Goal: Information Seeking & Learning: Learn about a topic

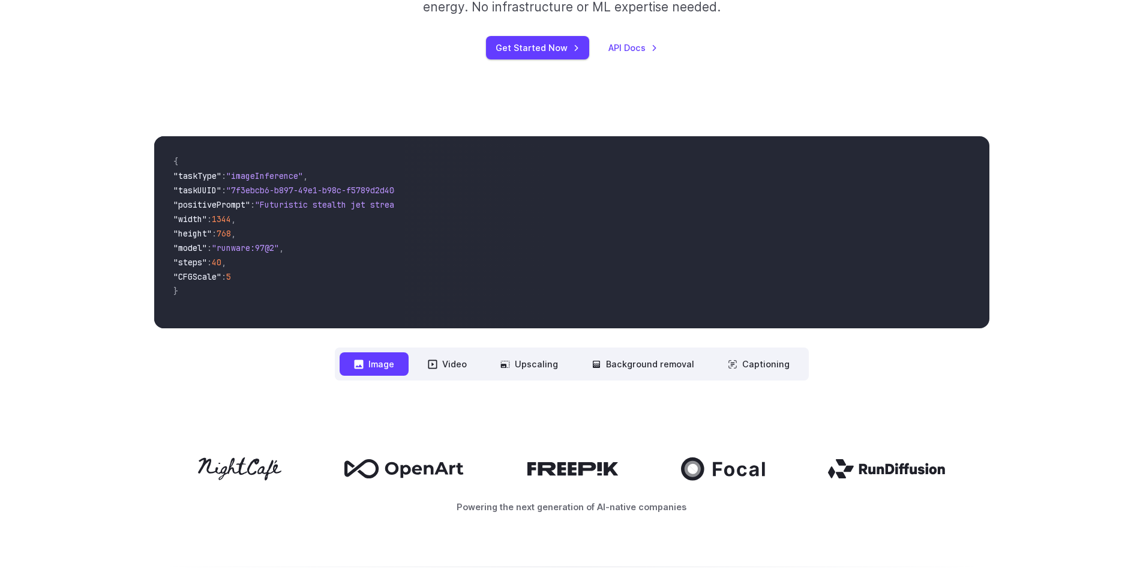
scroll to position [271, 0]
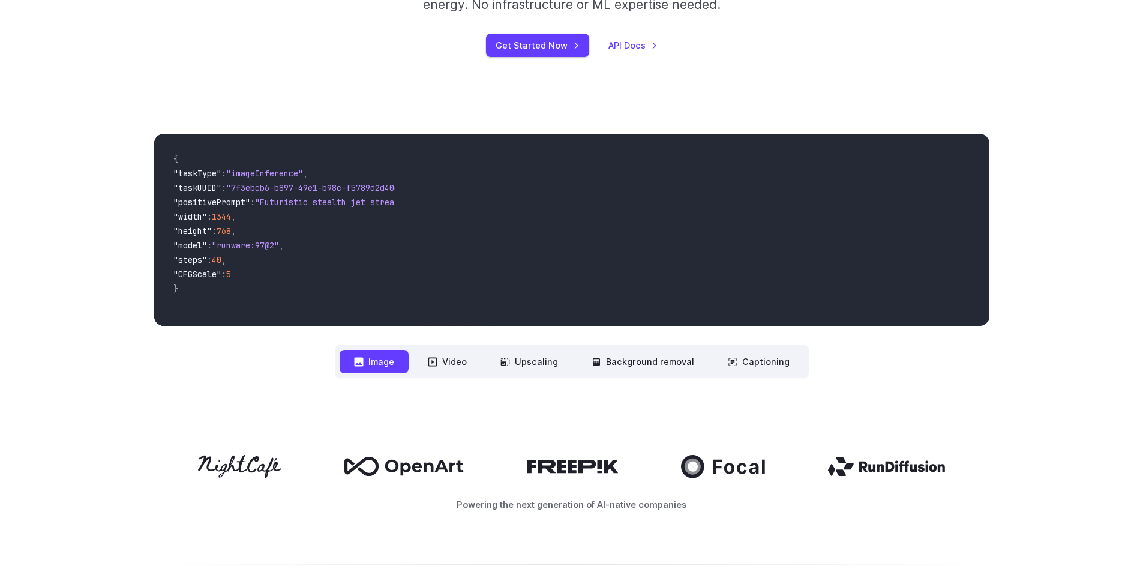
click at [440, 349] on nav "**********" at bounding box center [572, 361] width 474 height 33
click at [447, 357] on button "Video" at bounding box center [447, 361] width 68 height 23
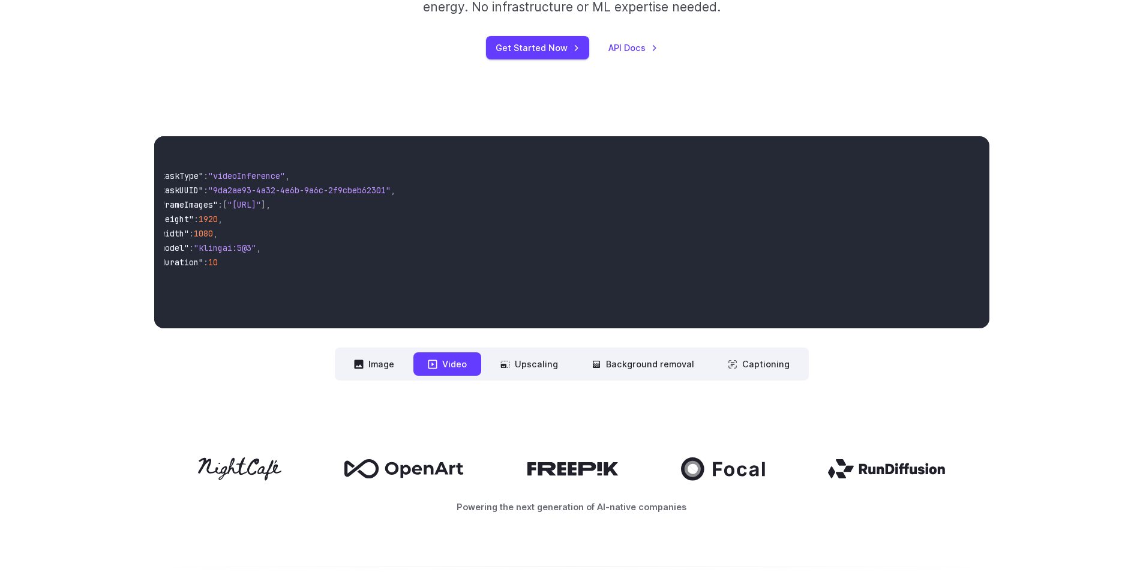
scroll to position [0, 0]
click at [514, 374] on button "Upscaling" at bounding box center [529, 363] width 86 height 23
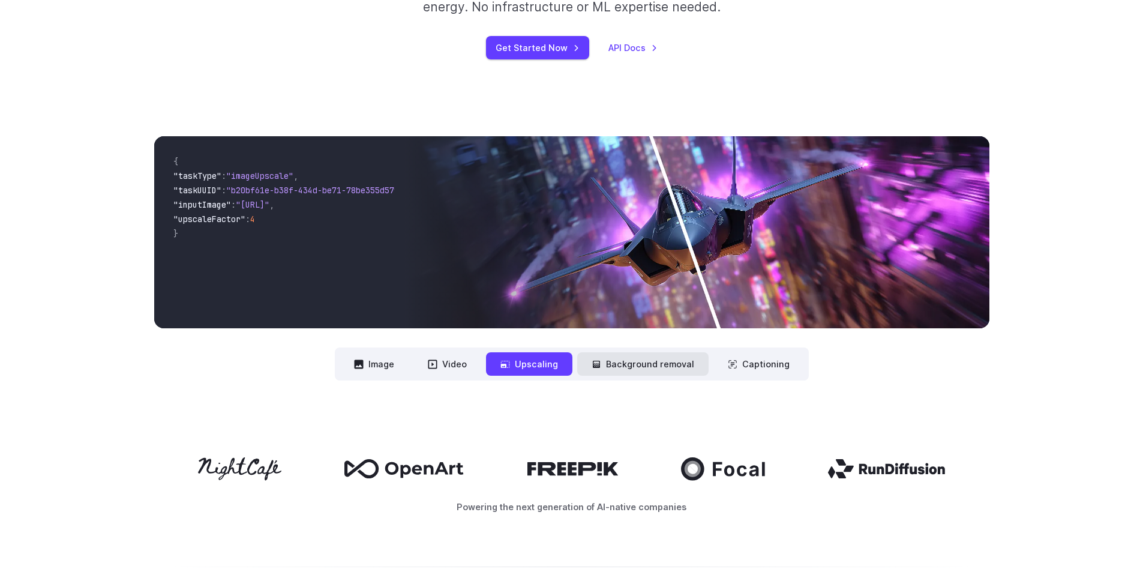
click at [609, 370] on button "Background removal" at bounding box center [642, 363] width 131 height 23
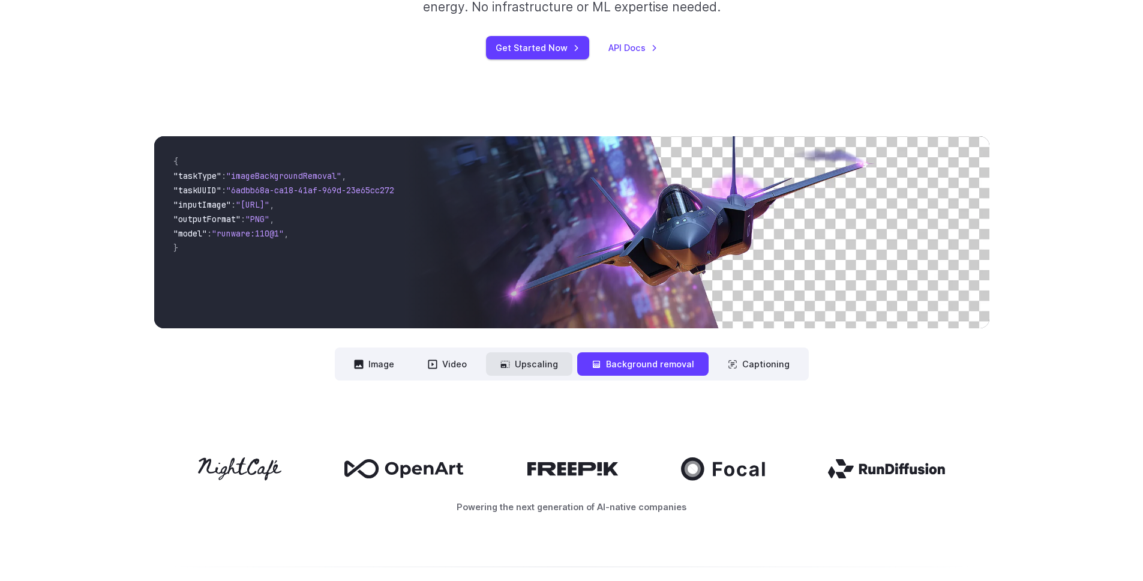
click at [543, 366] on button "Upscaling" at bounding box center [529, 363] width 86 height 23
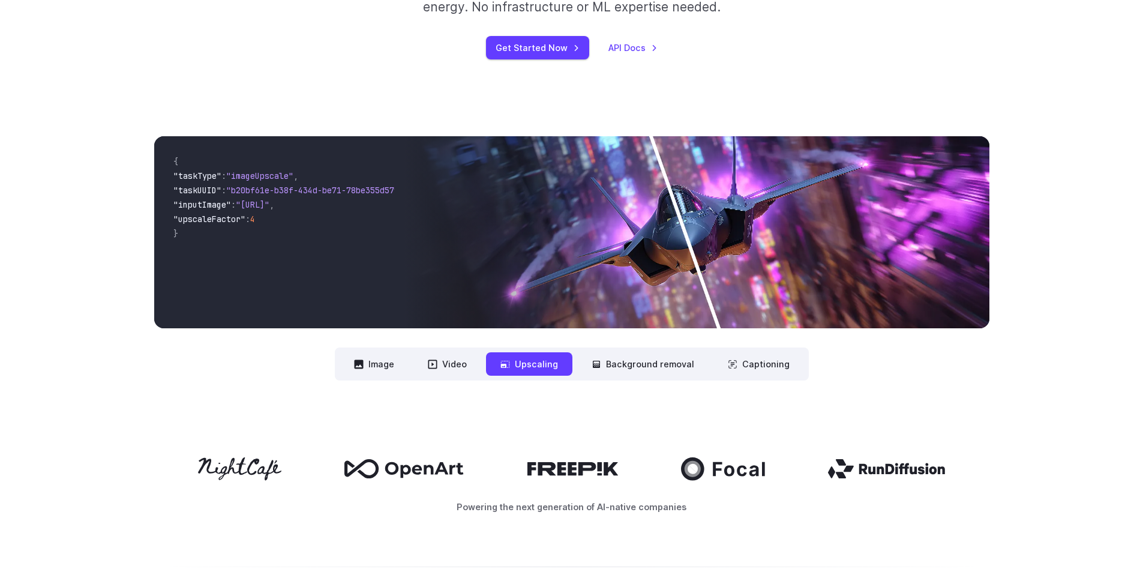
click at [660, 352] on nav "**********" at bounding box center [572, 363] width 474 height 33
click at [669, 358] on button "Background removal" at bounding box center [642, 363] width 131 height 23
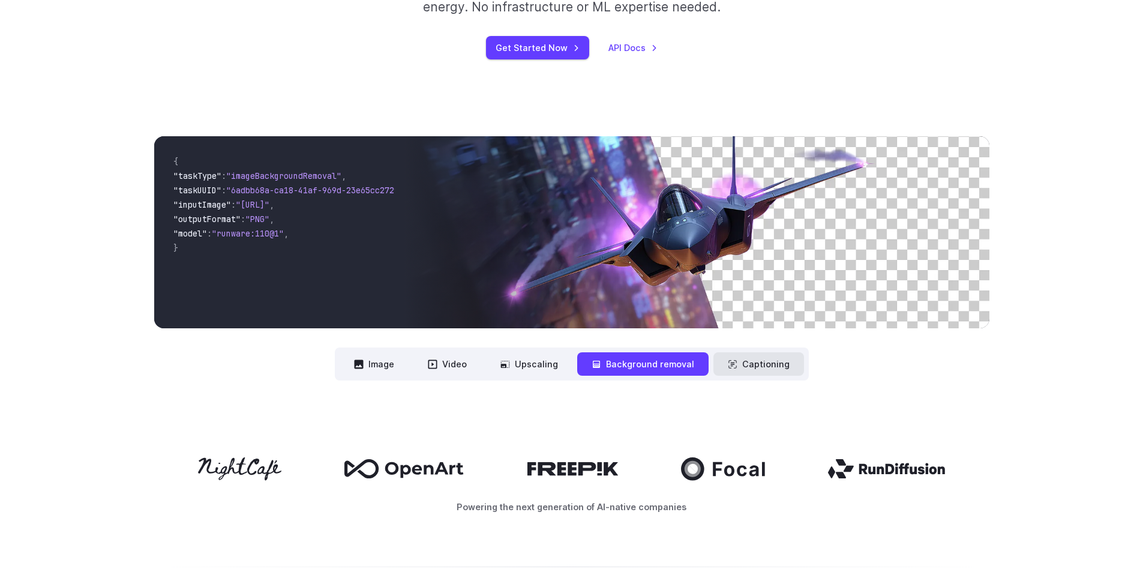
click at [752, 360] on button "Captioning" at bounding box center [758, 363] width 91 height 23
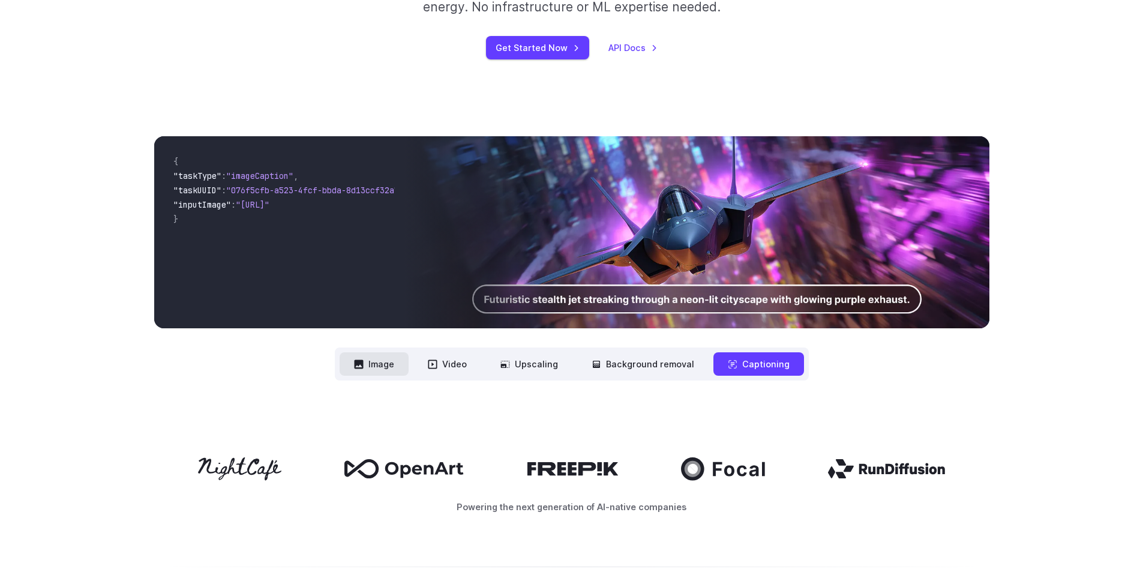
click at [383, 357] on button "Image" at bounding box center [374, 363] width 69 height 23
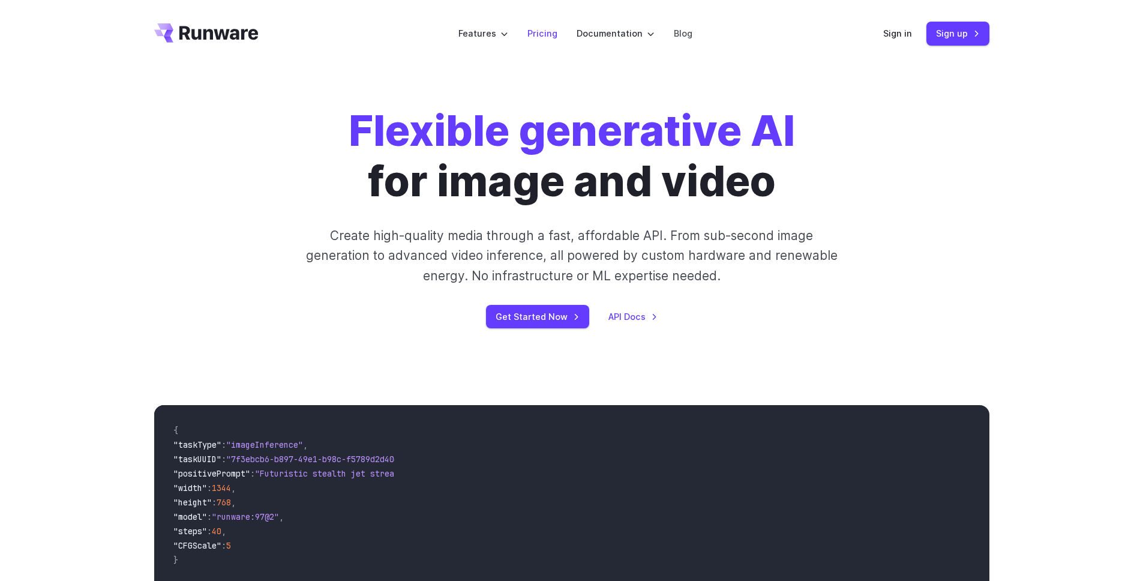
click at [533, 42] on li "Pricing" at bounding box center [542, 33] width 49 height 33
click at [538, 35] on link "Pricing" at bounding box center [542, 33] width 30 height 14
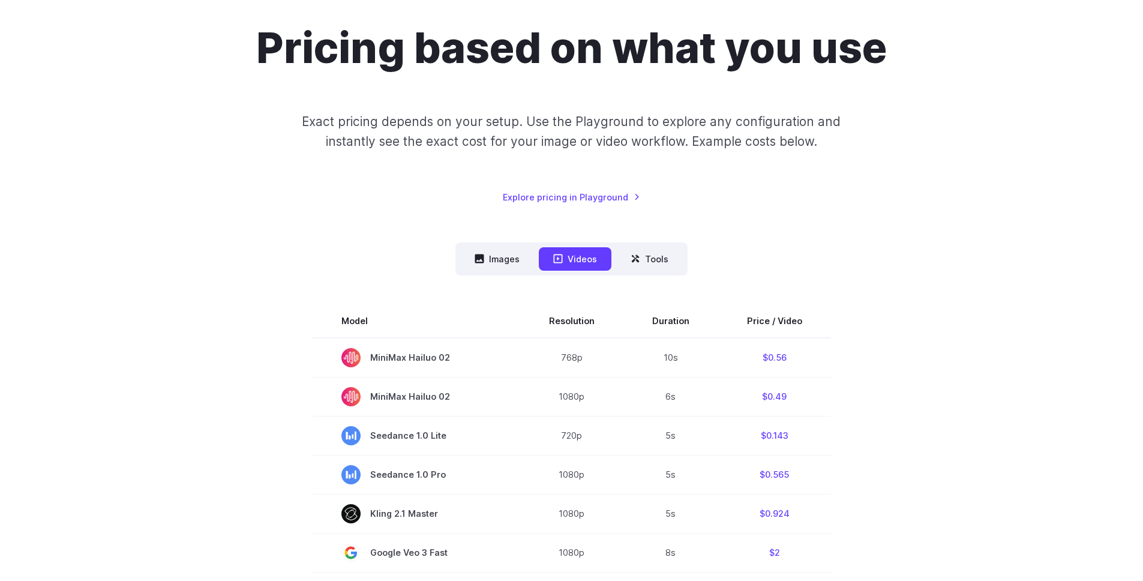
scroll to position [104, 0]
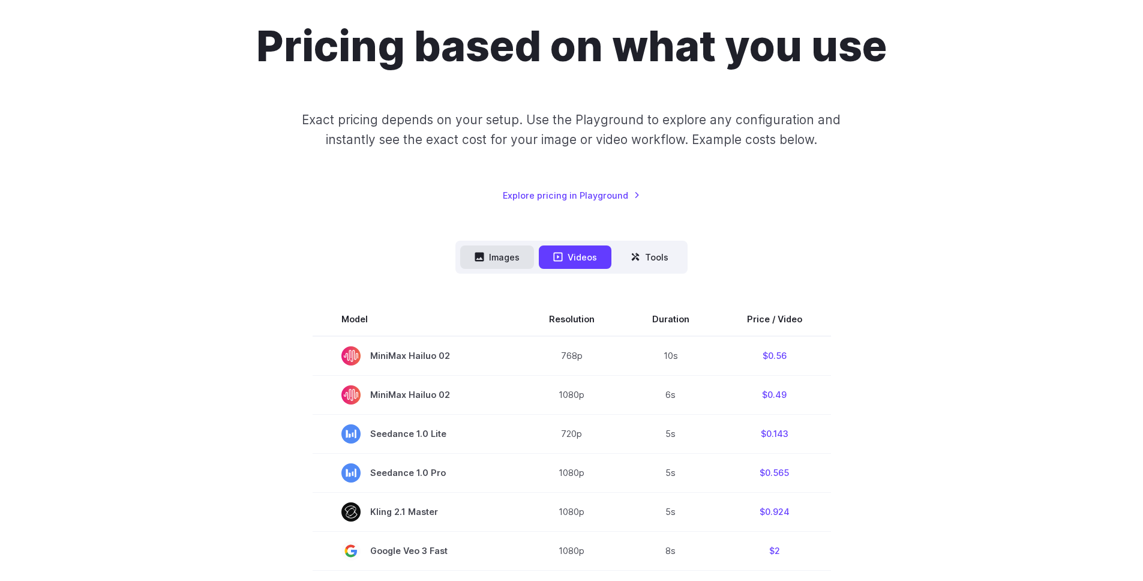
click at [476, 252] on icon at bounding box center [479, 257] width 10 height 10
click at [505, 260] on button "Images" at bounding box center [497, 256] width 74 height 23
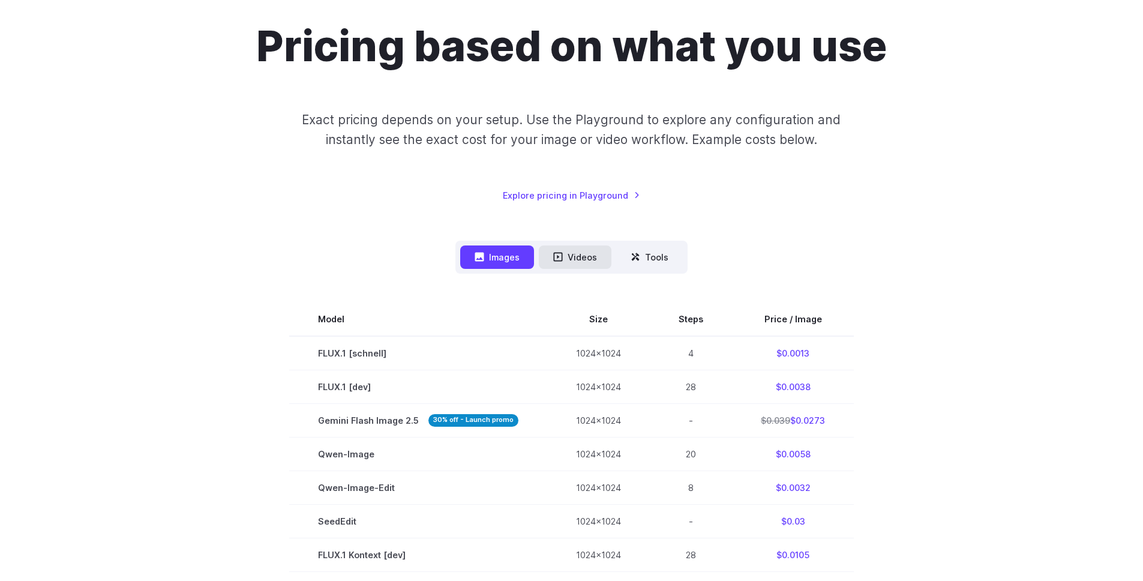
click at [584, 256] on button "Videos" at bounding box center [575, 256] width 73 height 23
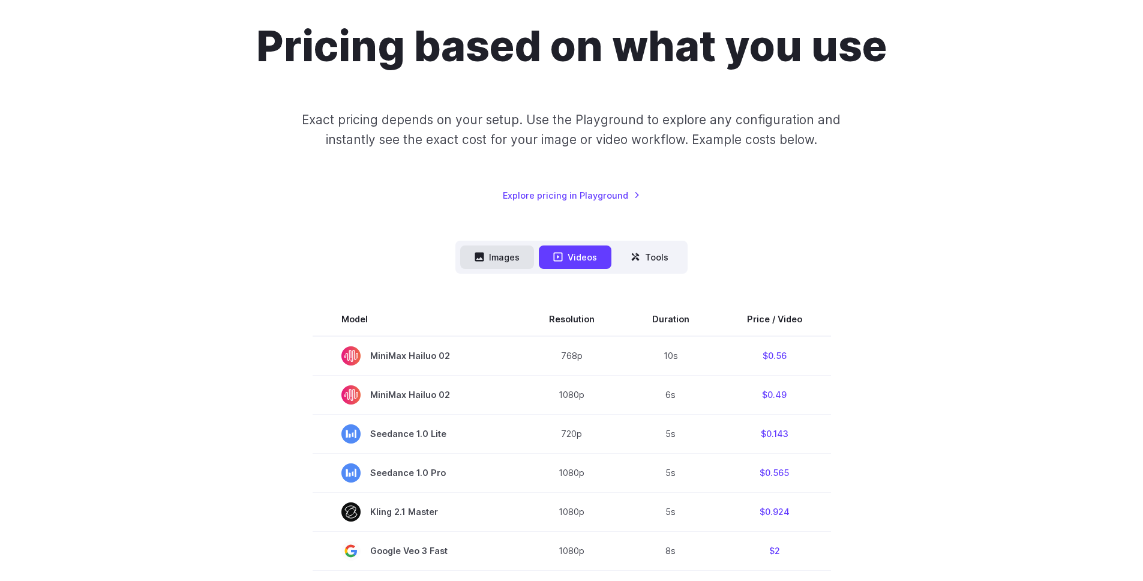
click at [498, 257] on button "Images" at bounding box center [497, 256] width 74 height 23
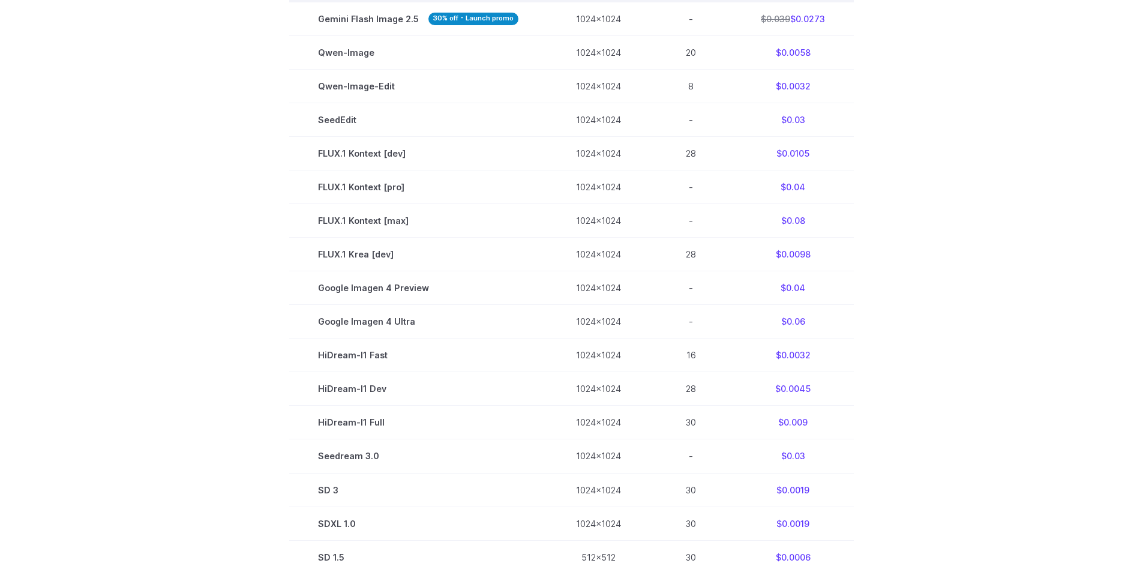
scroll to position [0, 0]
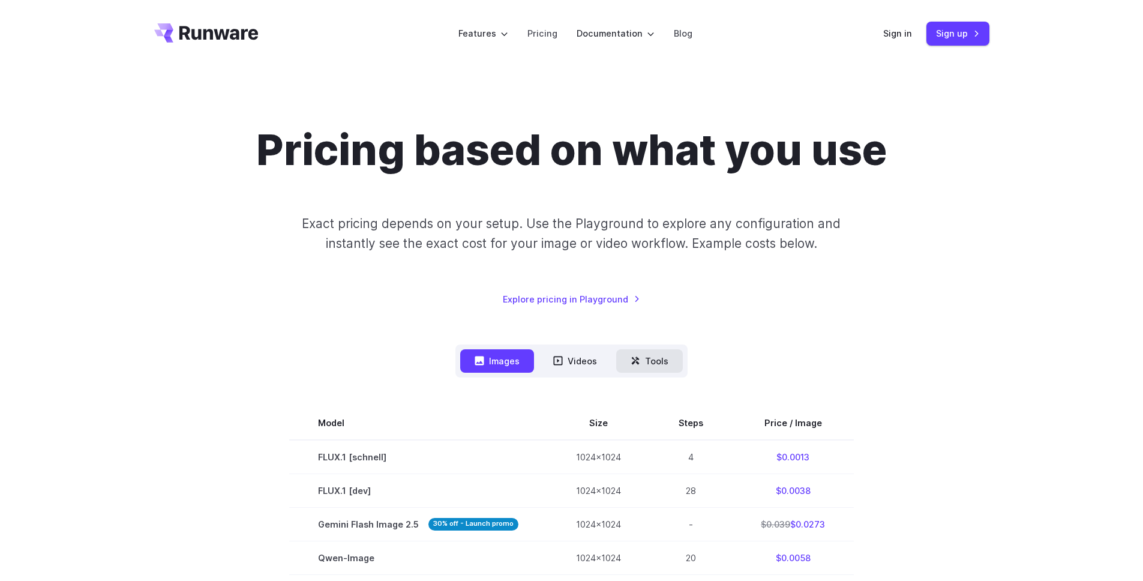
click at [655, 359] on button "Tools" at bounding box center [649, 360] width 67 height 23
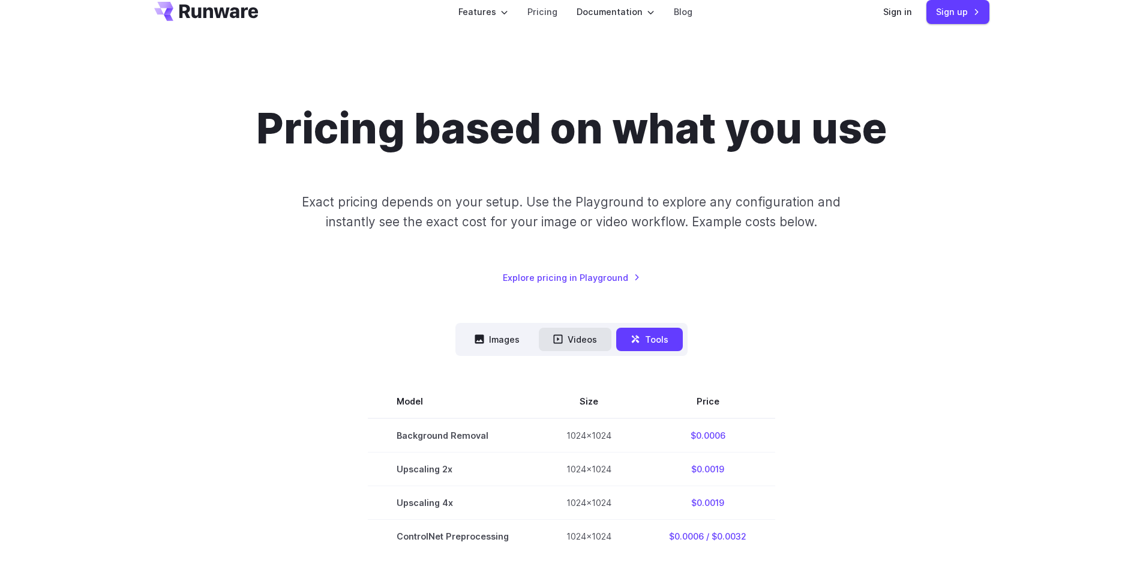
scroll to position [137, 0]
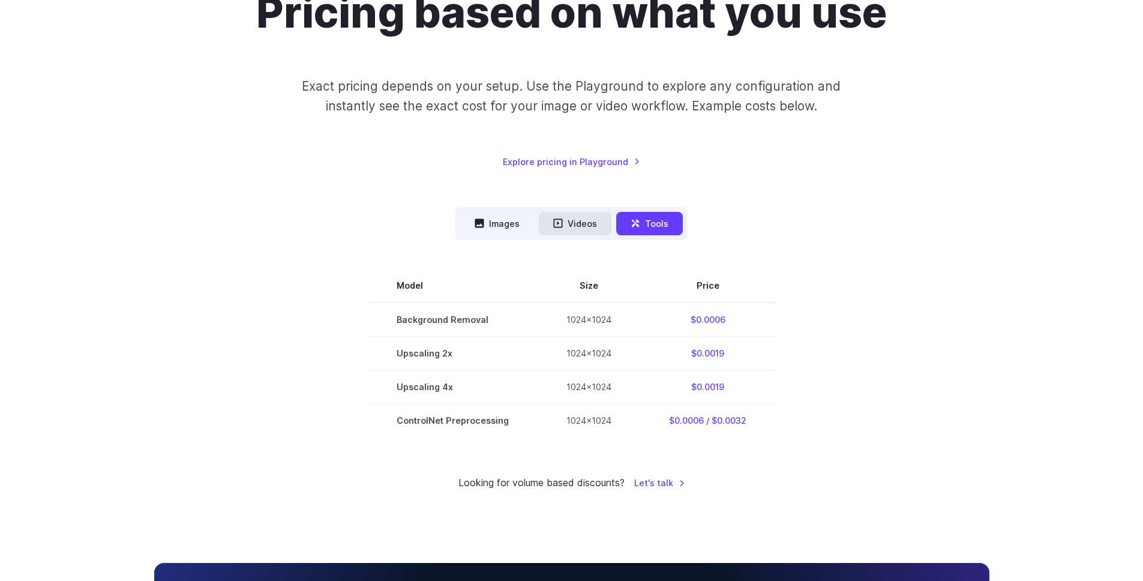
click at [585, 219] on button "Videos" at bounding box center [575, 223] width 73 height 23
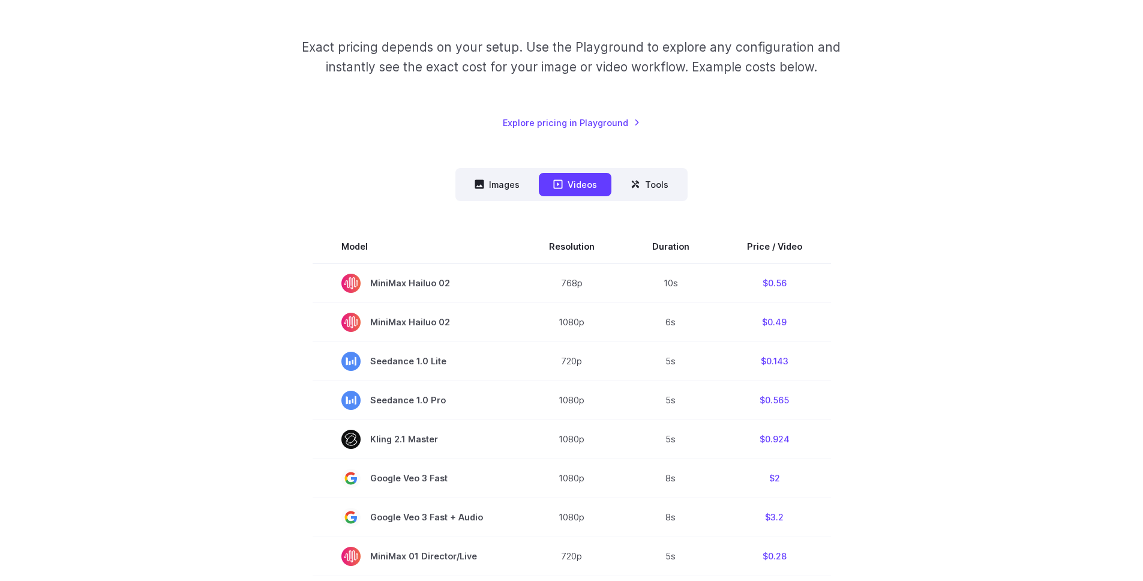
scroll to position [0, 0]
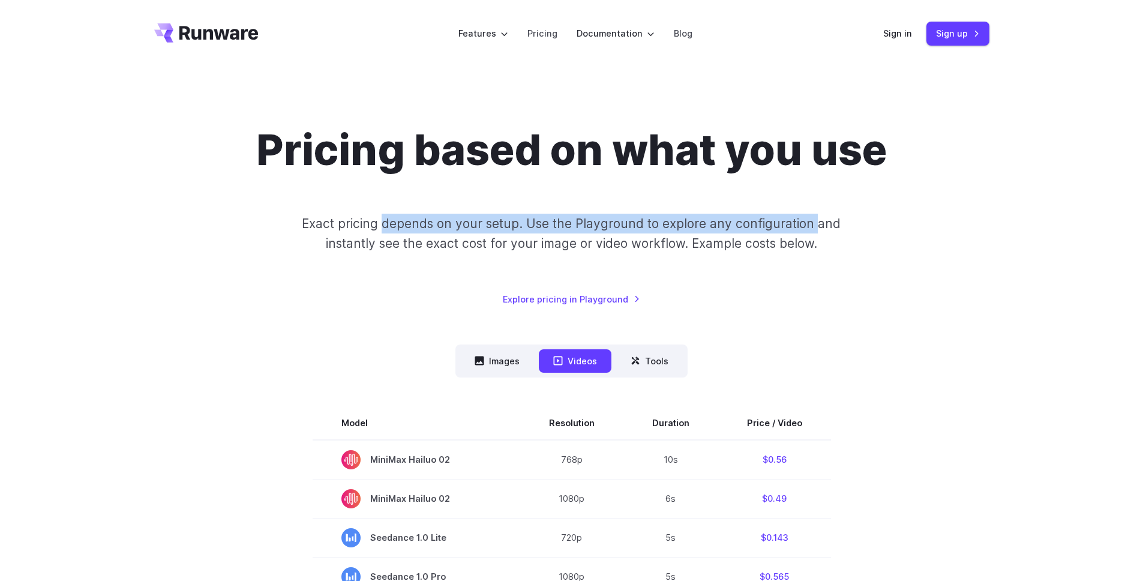
drag, startPoint x: 383, startPoint y: 228, endPoint x: 821, endPoint y: 223, distance: 437.9
click at [821, 223] on p "Exact pricing depends on your setup. Use the Playground to explore any configur…" at bounding box center [571, 234] width 584 height 40
click at [825, 223] on p "Exact pricing depends on your setup. Use the Playground to explore any configur…" at bounding box center [571, 234] width 584 height 40
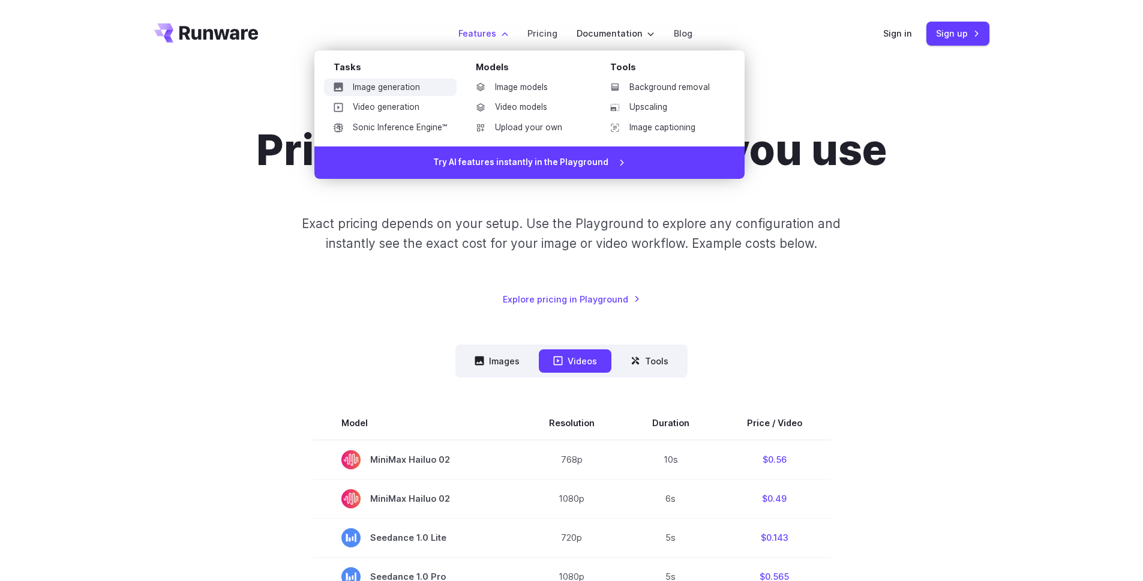
click at [410, 83] on link "Image generation" at bounding box center [390, 88] width 133 height 18
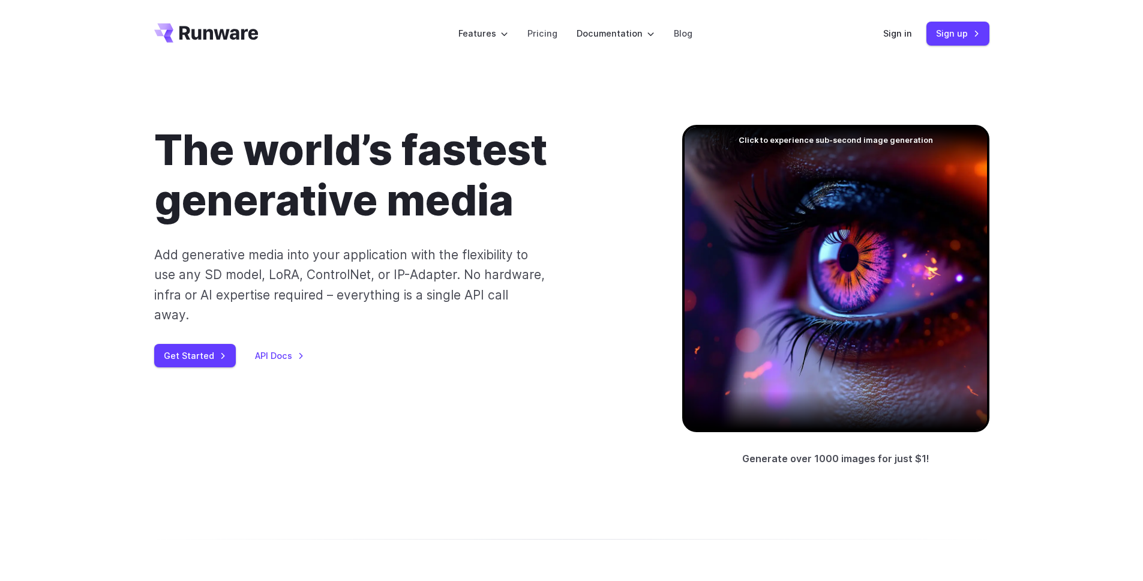
click at [789, 142] on div at bounding box center [835, 278] width 307 height 307
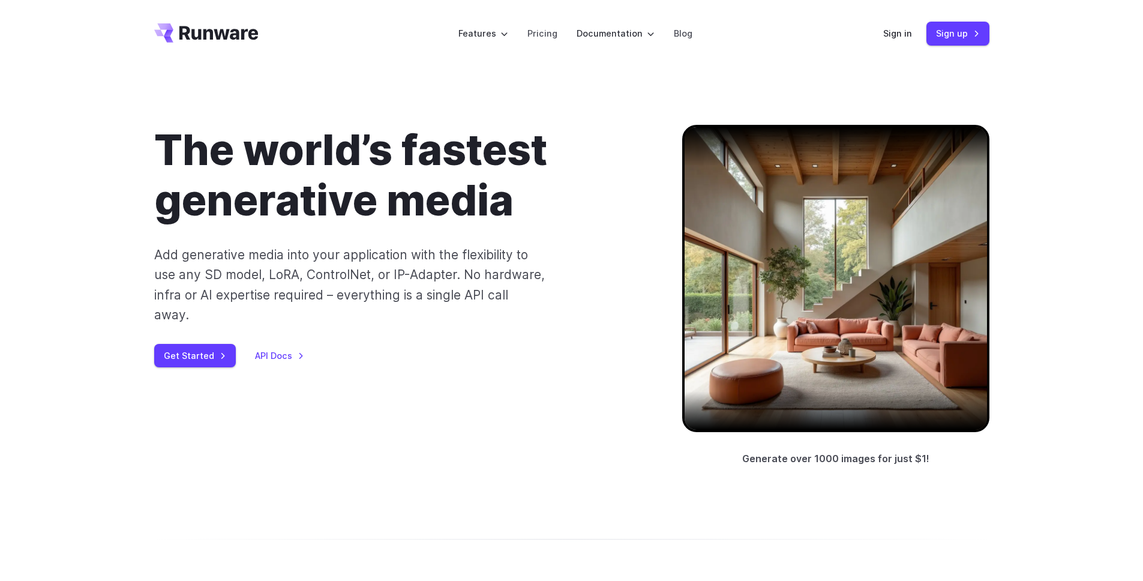
click at [791, 148] on div at bounding box center [835, 278] width 307 height 307
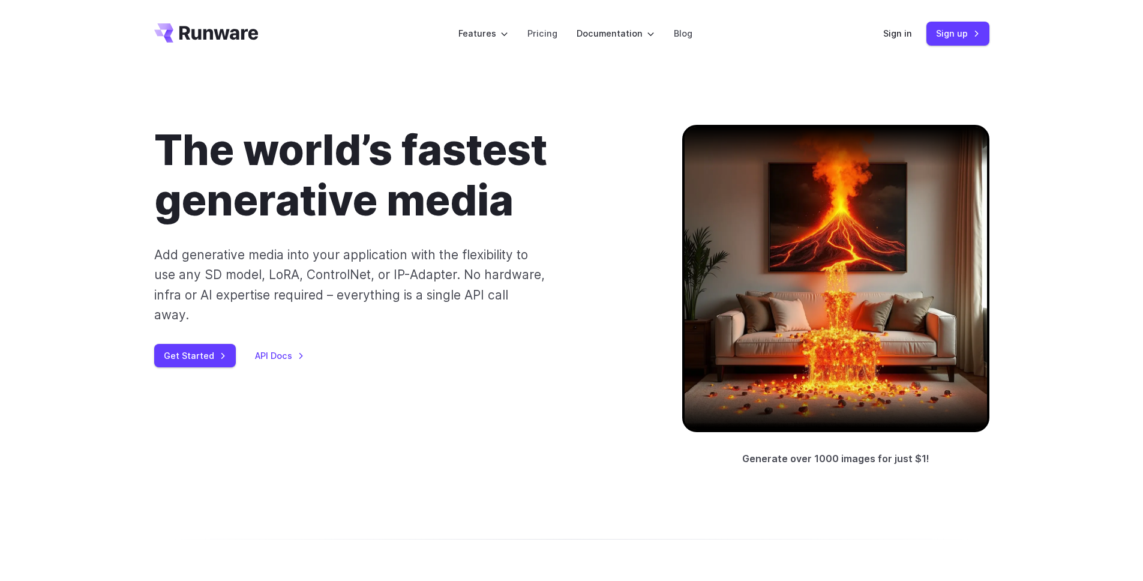
click at [791, 148] on div at bounding box center [835, 278] width 307 height 307
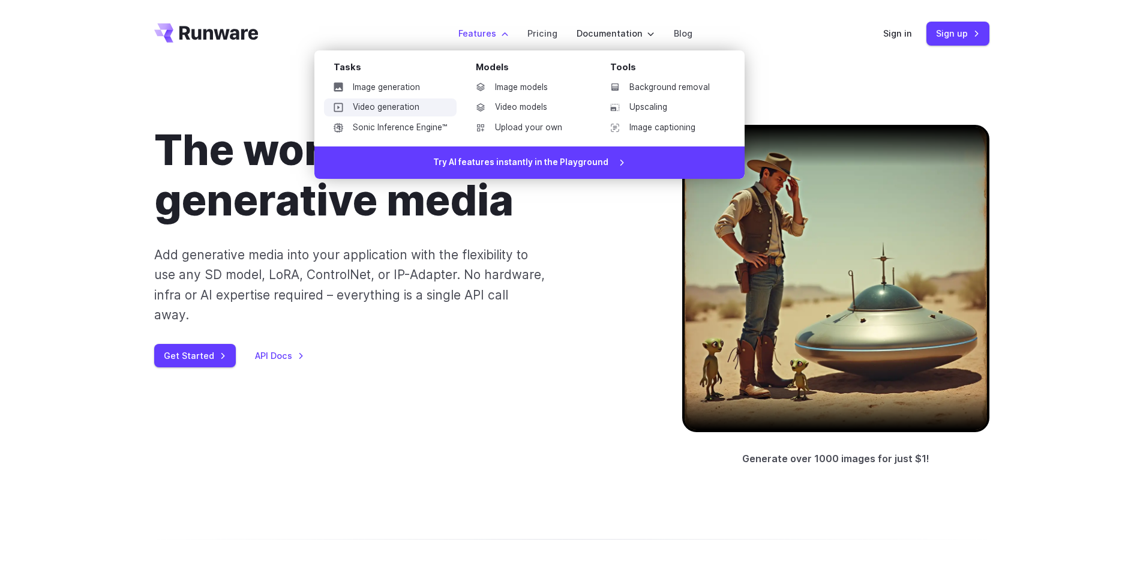
click at [401, 112] on link "Video generation" at bounding box center [390, 107] width 133 height 18
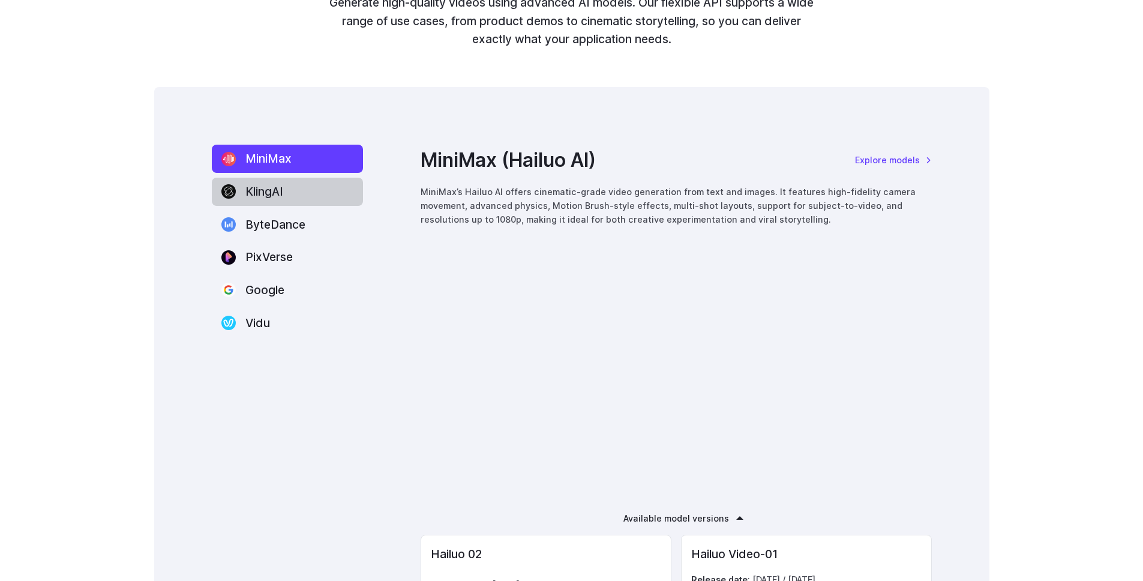
scroll to position [1569, 0]
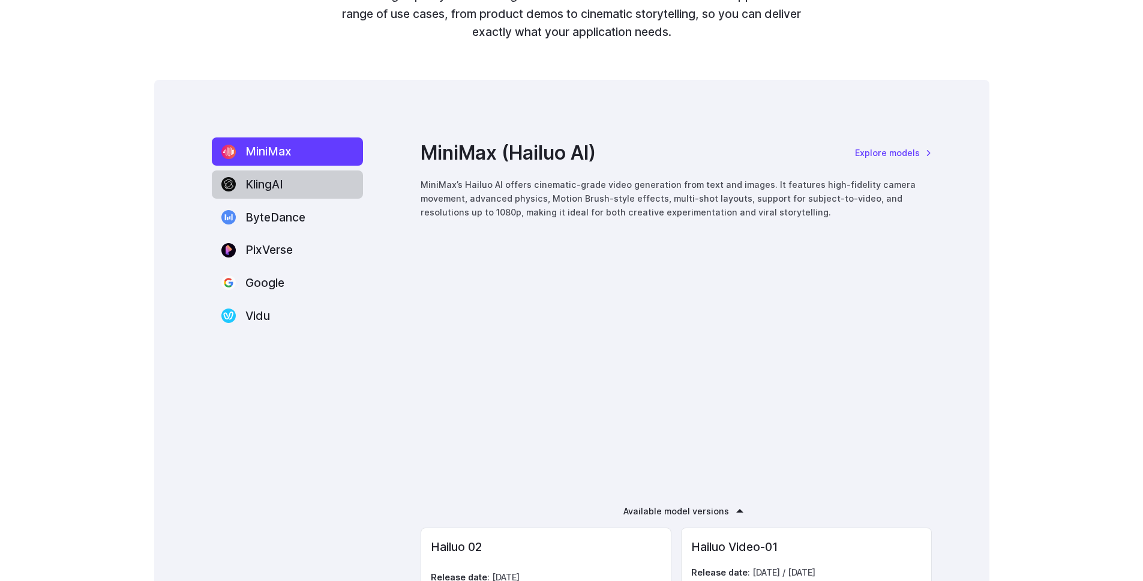
click at [324, 187] on label "KlingAI" at bounding box center [287, 184] width 151 height 28
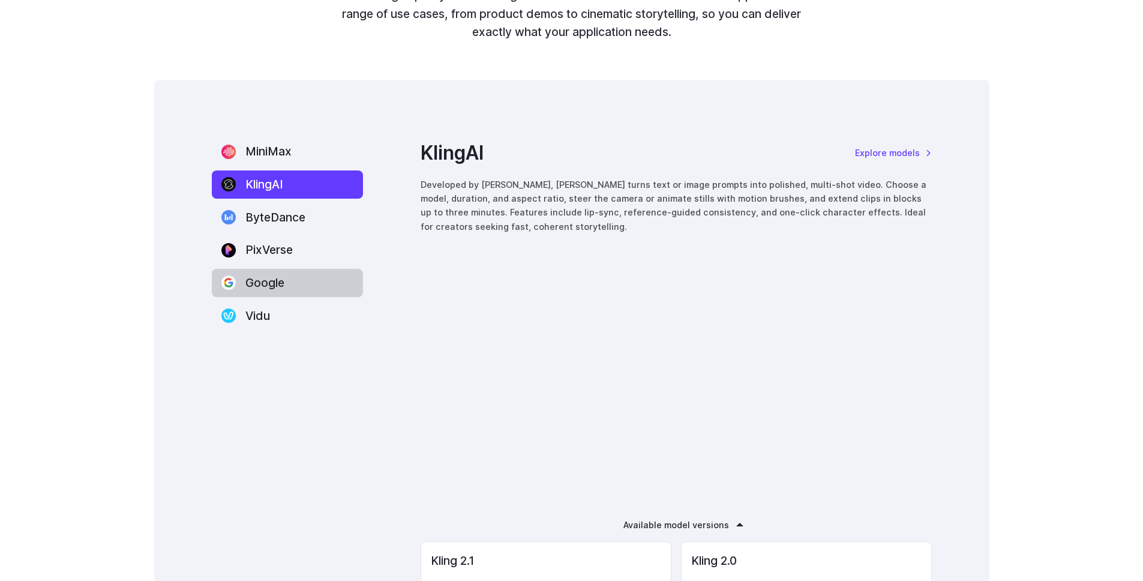
click at [305, 288] on label "Google" at bounding box center [287, 283] width 151 height 28
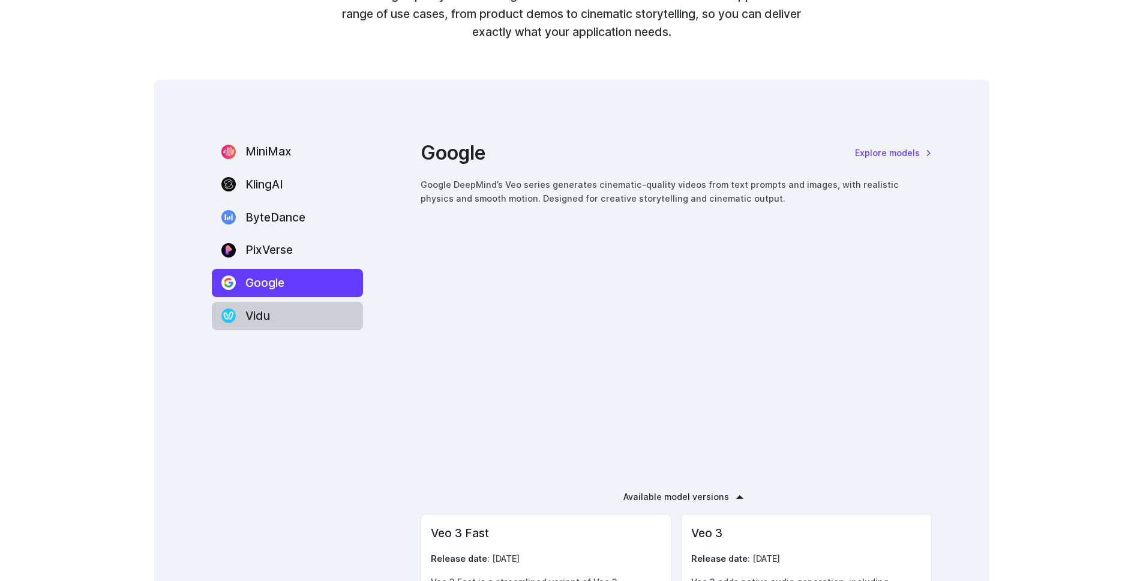
click at [298, 315] on label "Vidu" at bounding box center [287, 316] width 151 height 28
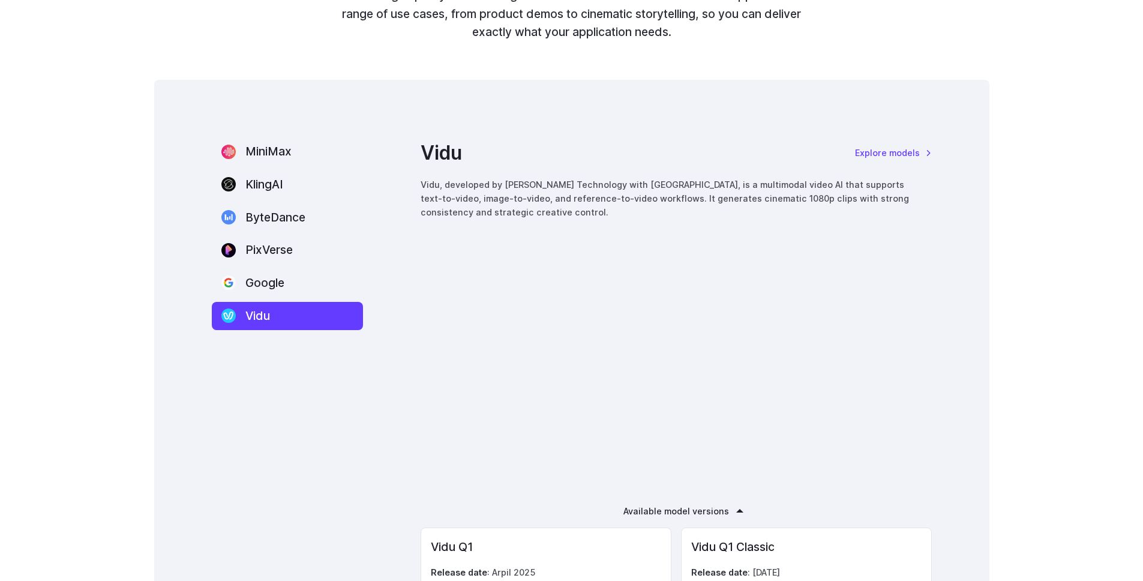
click at [292, 267] on nav "MiniMax KlingAI ByteDance PixVerse Google Vidu" at bounding box center [287, 233] width 151 height 192
click at [292, 254] on label "PixVerse" at bounding box center [287, 250] width 151 height 28
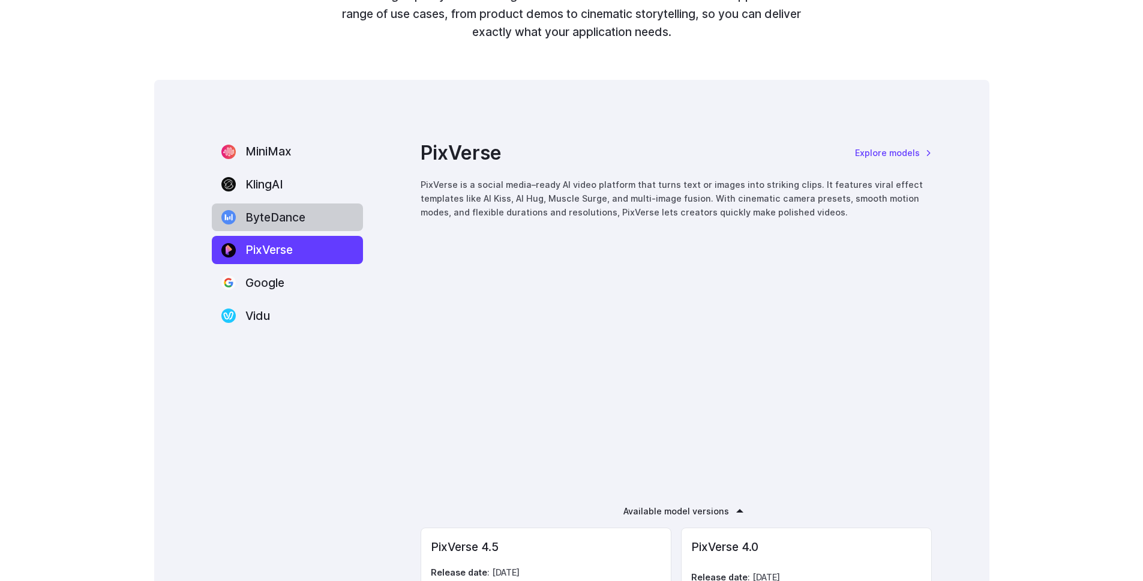
click at [281, 223] on label "ByteDance" at bounding box center [287, 217] width 151 height 28
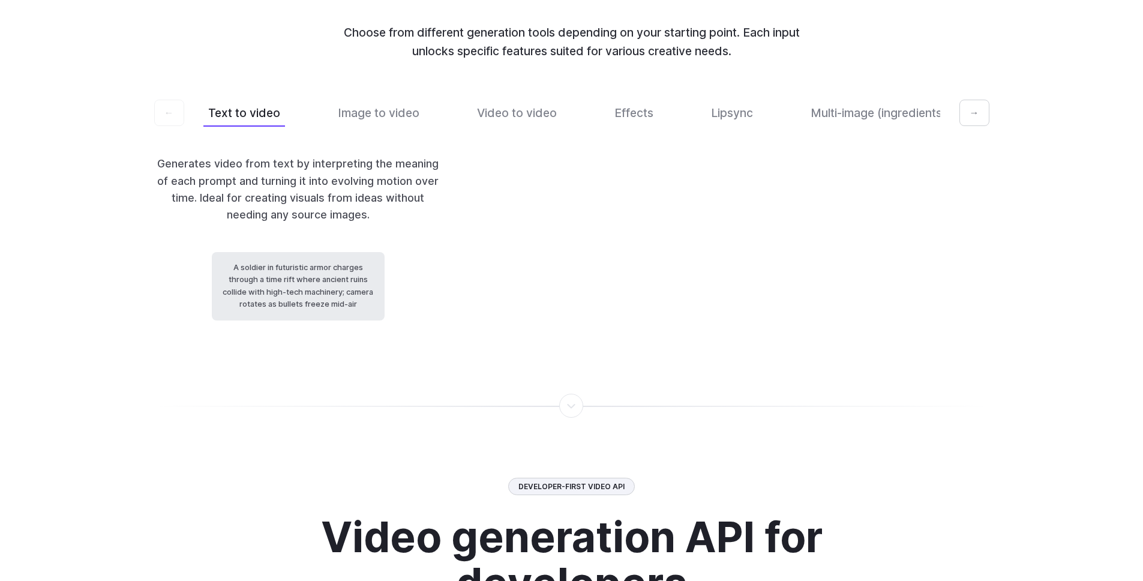
scroll to position [2502, 0]
click at [356, 127] on button "Image to video" at bounding box center [378, 112] width 91 height 28
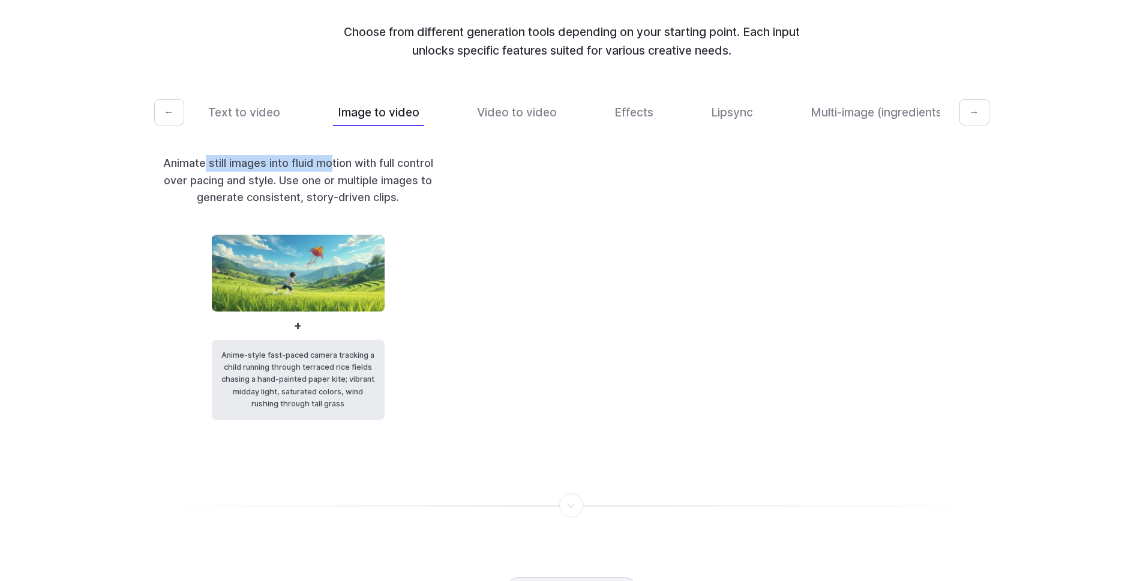
drag, startPoint x: 197, startPoint y: 194, endPoint x: 324, endPoint y: 192, distance: 127.2
click at [322, 192] on p "Animate still images into fluid motion with full control over pacing and style.…" at bounding box center [298, 180] width 288 height 50
click at [325, 192] on p "Animate still images into fluid motion with full control over pacing and style.…" at bounding box center [298, 180] width 288 height 50
click at [540, 127] on button "Video to video" at bounding box center [516, 112] width 89 height 28
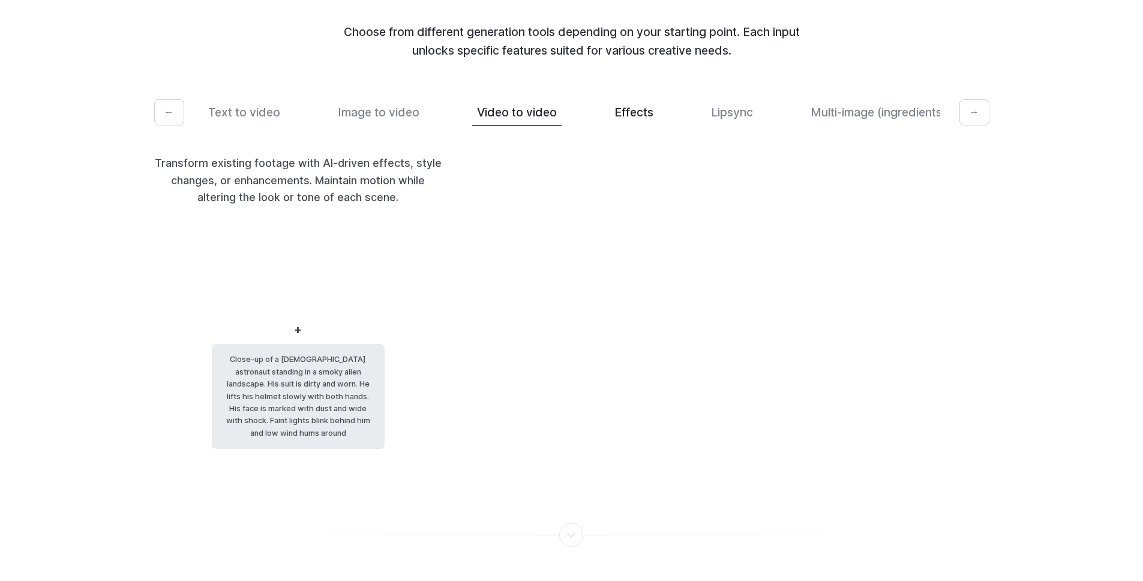
click at [651, 127] on button "Effects" at bounding box center [633, 112] width 49 height 28
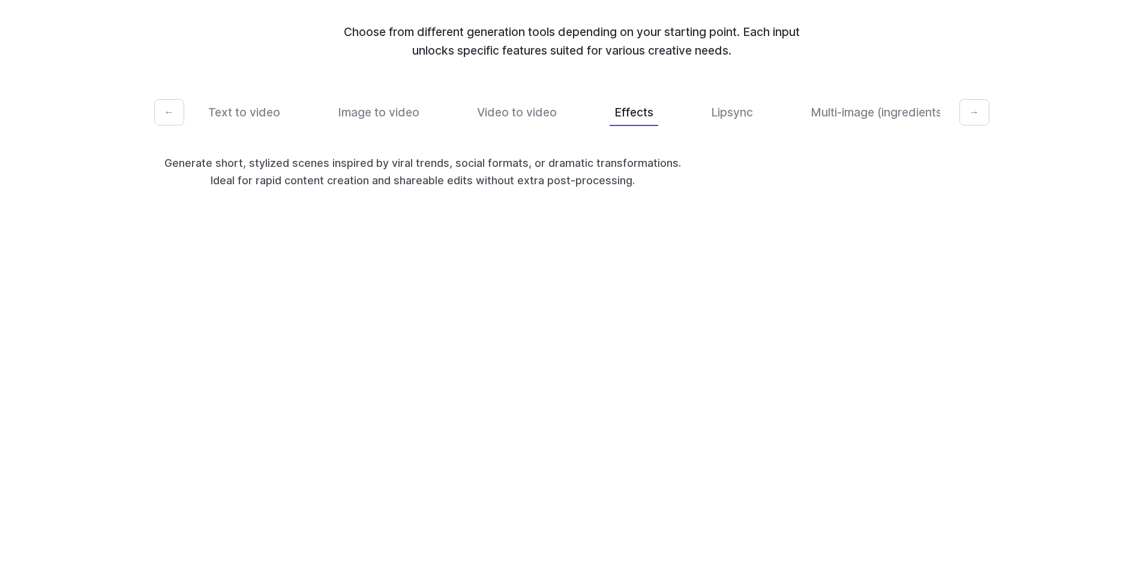
click at [699, 127] on div "Text to video Image to video Video to video Effects Lipsync Multi-image (ingred…" at bounding box center [571, 112] width 737 height 28
click at [713, 127] on button "Lipsync" at bounding box center [732, 112] width 52 height 28
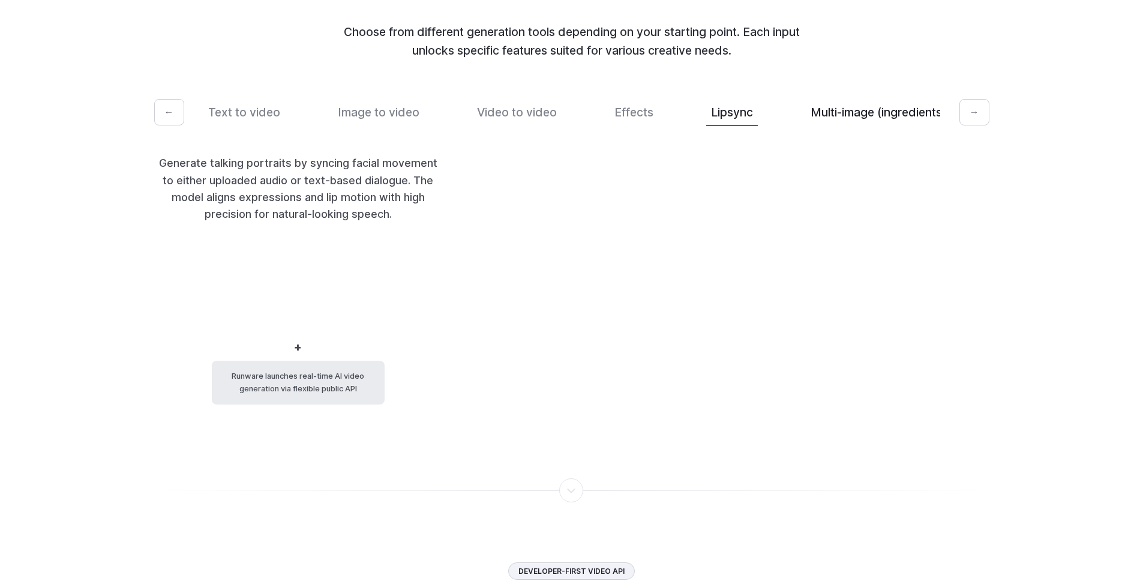
click at [849, 127] on button "Multi-image (ingredients)" at bounding box center [878, 112] width 145 height 28
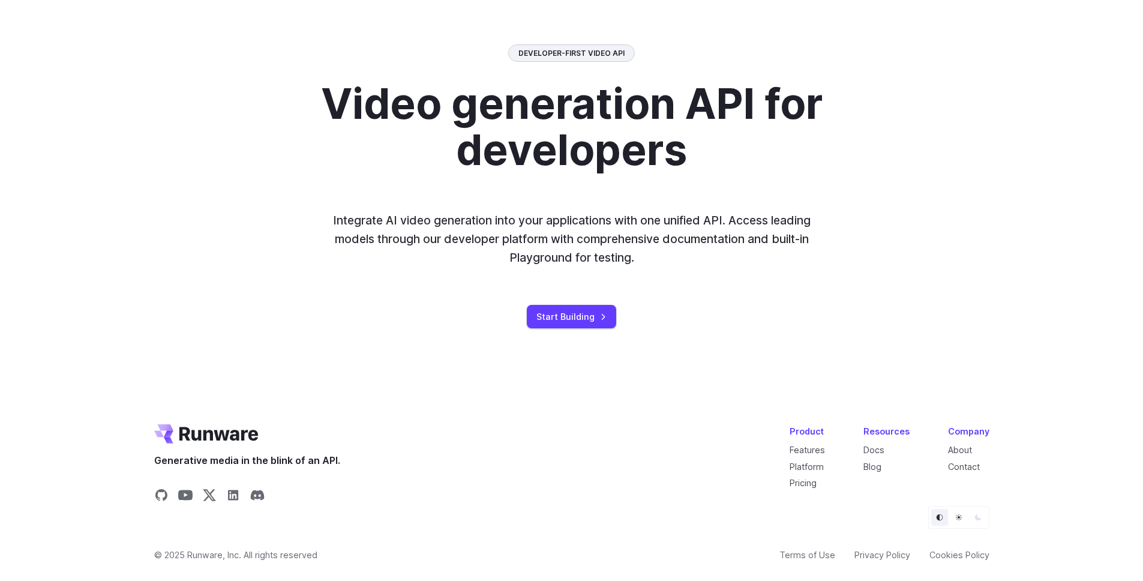
scroll to position [3356, 0]
click at [962, 524] on button "Light" at bounding box center [958, 517] width 17 height 17
click at [959, 519] on icon "Light" at bounding box center [958, 516] width 7 height 7
click at [969, 516] on button "Dark" at bounding box center [977, 517] width 17 height 17
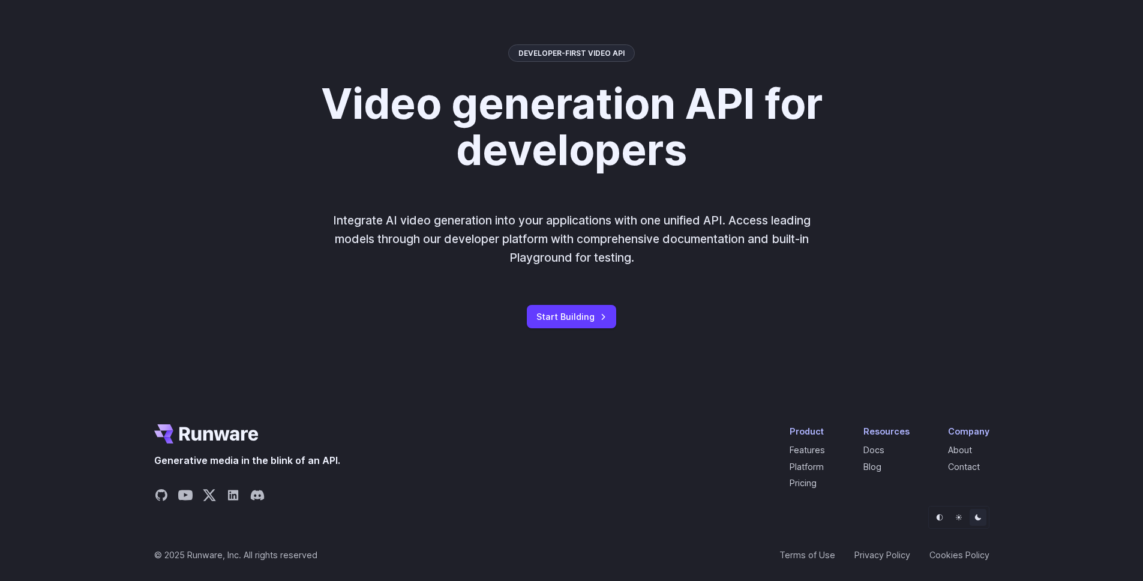
click at [955, 516] on icon "Light" at bounding box center [958, 516] width 7 height 7
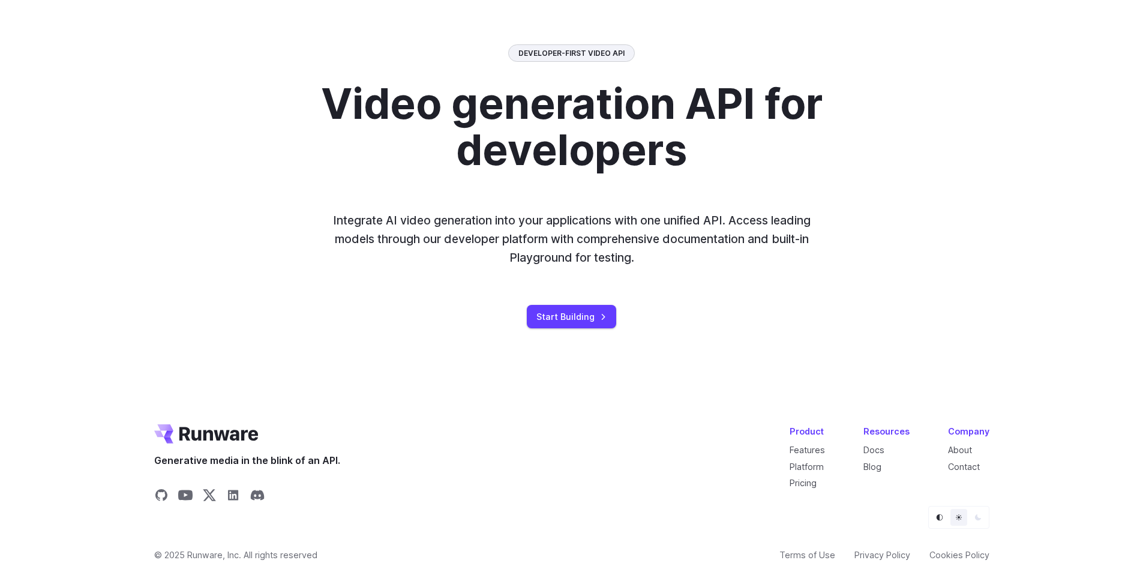
click at [945, 517] on button "Default" at bounding box center [939, 517] width 17 height 17
click at [957, 516] on icon "Light" at bounding box center [958, 516] width 7 height 7
click at [981, 515] on button "Dark" at bounding box center [977, 517] width 17 height 17
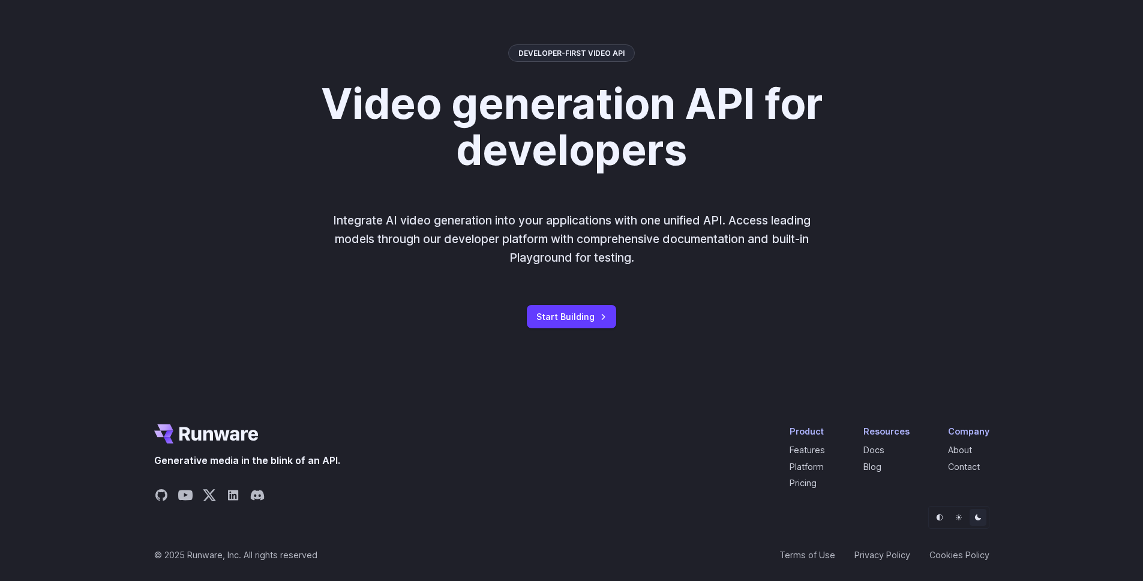
click at [936, 518] on icon "Default" at bounding box center [939, 516] width 7 height 7
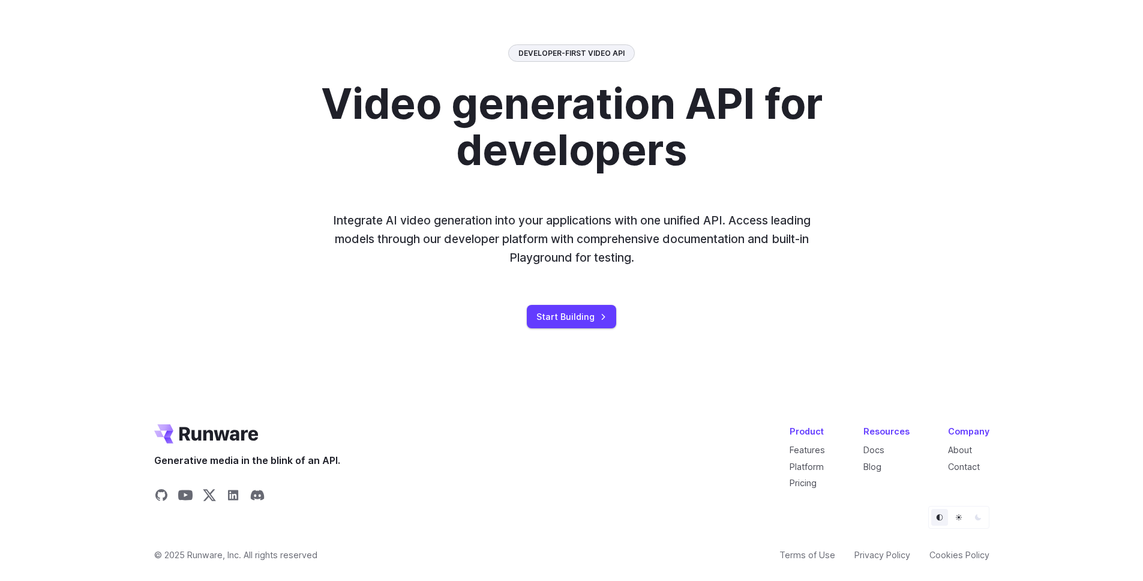
click at [975, 518] on icon "Dark" at bounding box center [977, 516] width 7 height 7
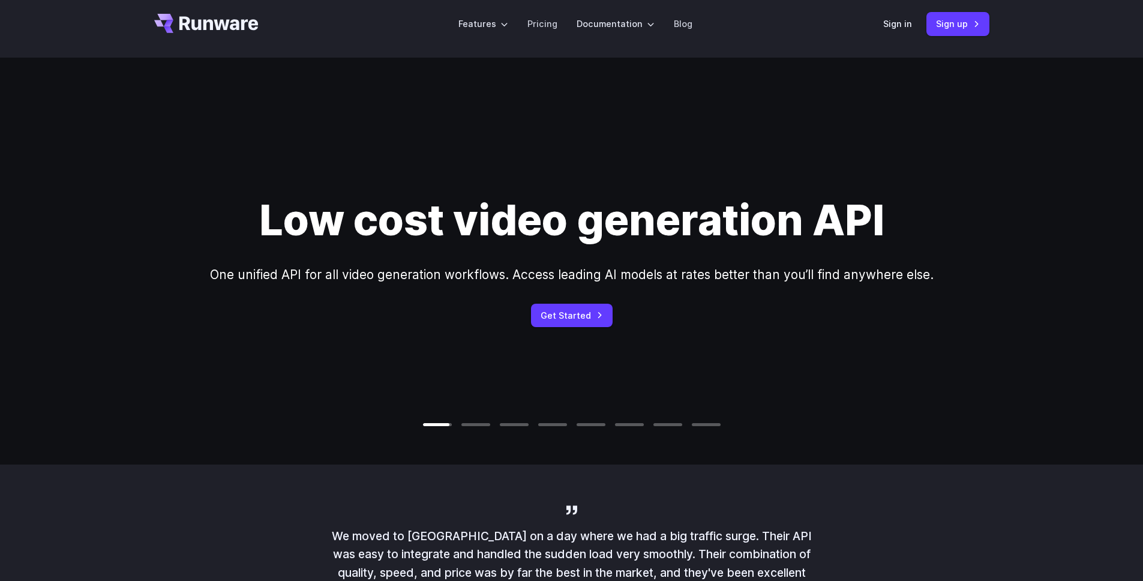
scroll to position [0, 0]
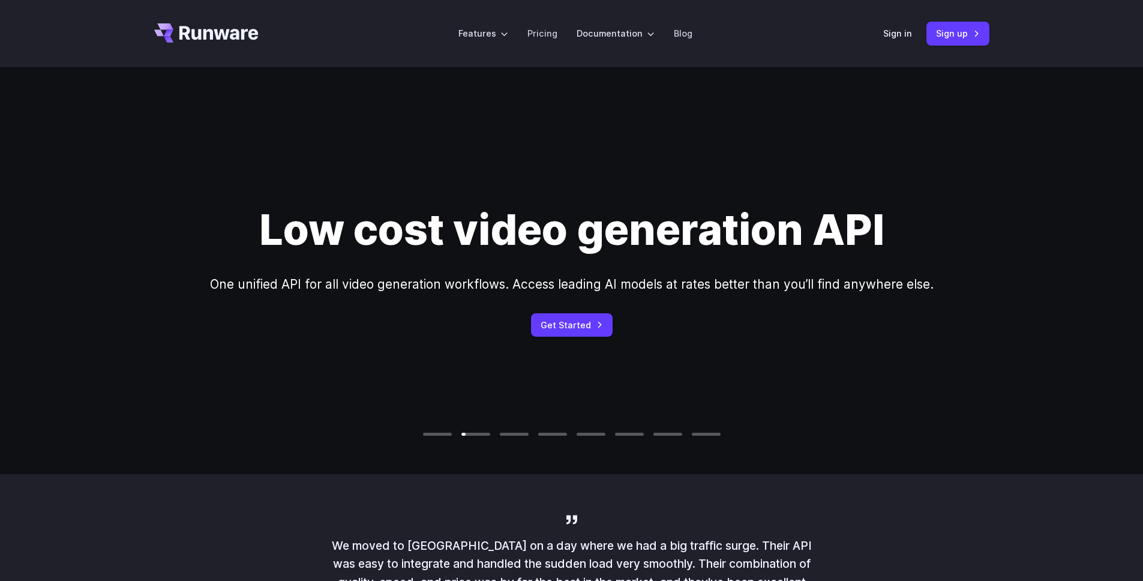
click at [884, 49] on header "Features Tasks Image generation Video generation Sonic Inference Engine™ Models…" at bounding box center [572, 33] width 864 height 67
click at [890, 41] on div "Sign in Sign up" at bounding box center [936, 33] width 106 height 23
click at [891, 39] on link "Sign in" at bounding box center [897, 33] width 29 height 14
